Goal: Task Accomplishment & Management: Manage account settings

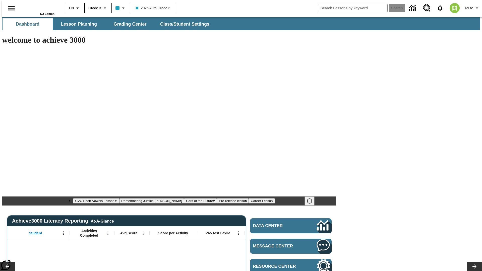
type input "-1"
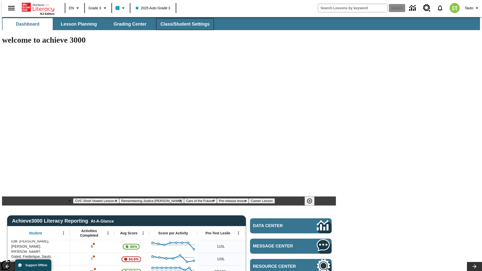
click at [182, 24] on span "Class/Student Settings" at bounding box center [184, 24] width 49 height 6
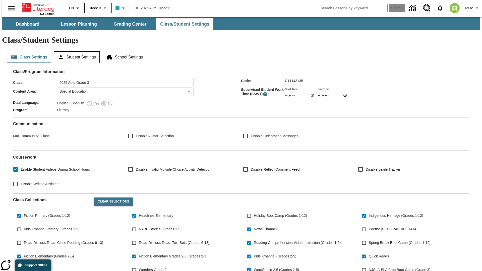
click at [76, 51] on button "Student Settings" at bounding box center [77, 57] width 46 height 12
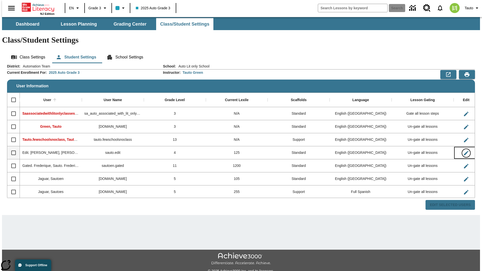
click at [464, 151] on icon "Edit User" at bounding box center [466, 153] width 5 height 5
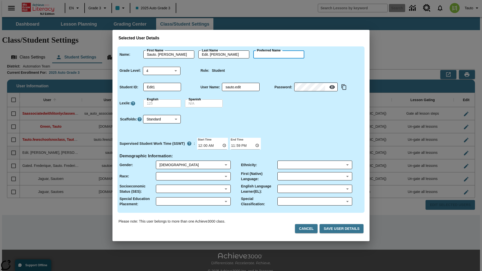
type input "[PERSON_NAME]"
click at [308, 229] on button "Cancel" at bounding box center [306, 228] width 23 height 9
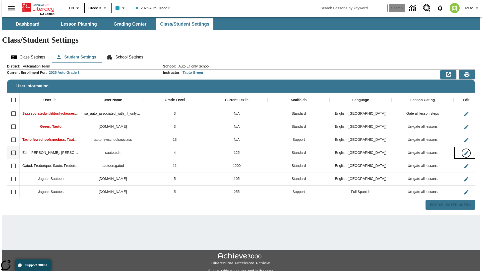
click at [464, 151] on icon "Edit User" at bounding box center [466, 153] width 5 height 5
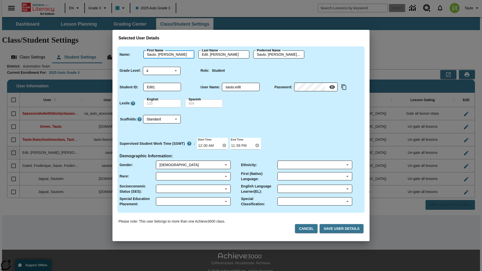
type input "Sauto. [PERSON_NAME]"
type input "Edit. [PERSON_NAME]"
type input "Sauto. [PERSON_NAME].Edit. [PERSON_NAME]"
click at [162, 71] on body "Skip to main content NJ Edition EN Grade 3 2025 Auto Grade 3 Search 0 Tauto Das…" at bounding box center [241, 149] width 478 height 265
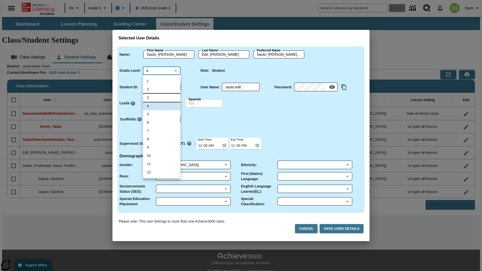
click at [162, 98] on li "3" at bounding box center [162, 98] width 38 height 8
type input "3"
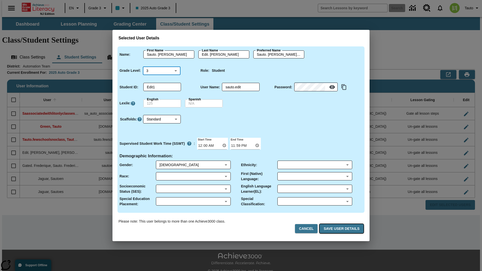
click at [342, 229] on button "Save User Details" at bounding box center [341, 228] width 44 height 9
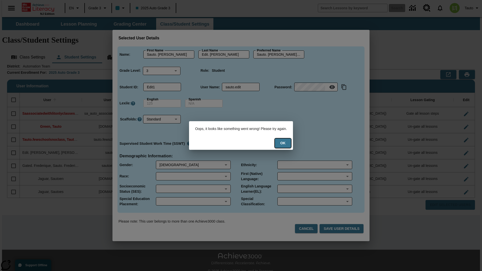
click at [286, 143] on button "Ok" at bounding box center [283, 143] width 16 height 9
